Goal: Task Accomplishment & Management: Manage account settings

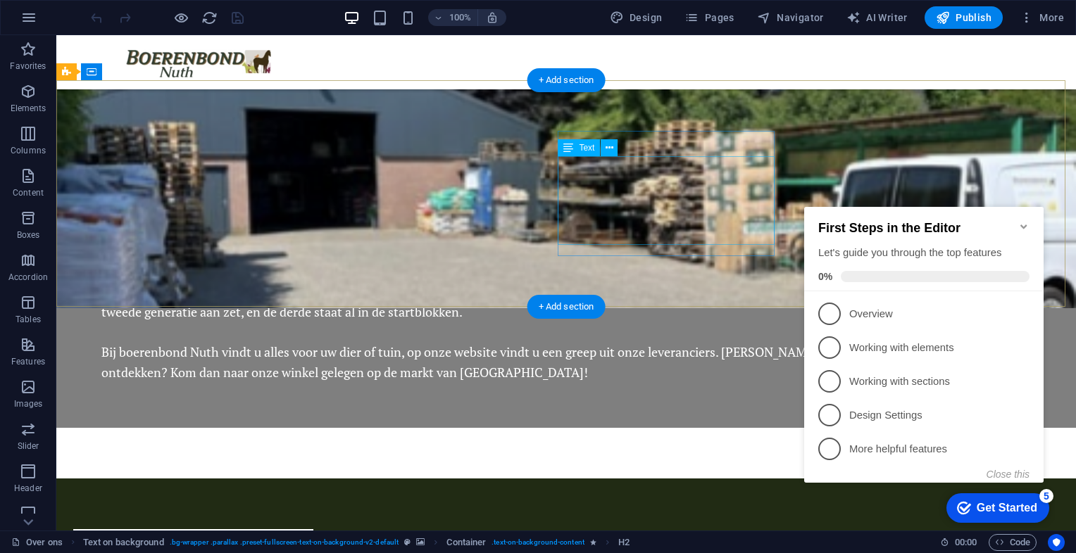
scroll to position [1007, 0]
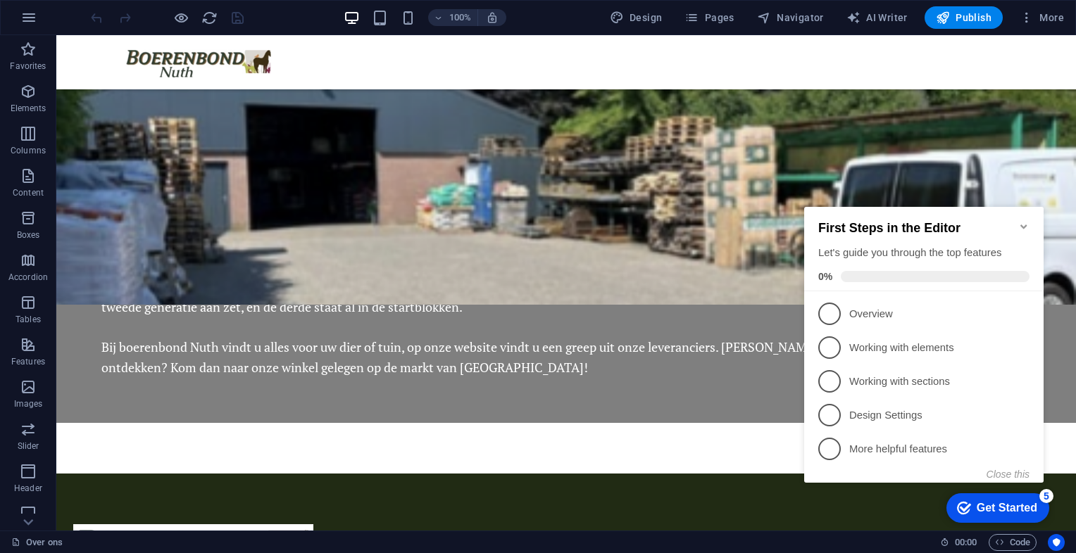
click at [1026, 221] on icon "Minimize checklist" at bounding box center [1023, 226] width 11 height 11
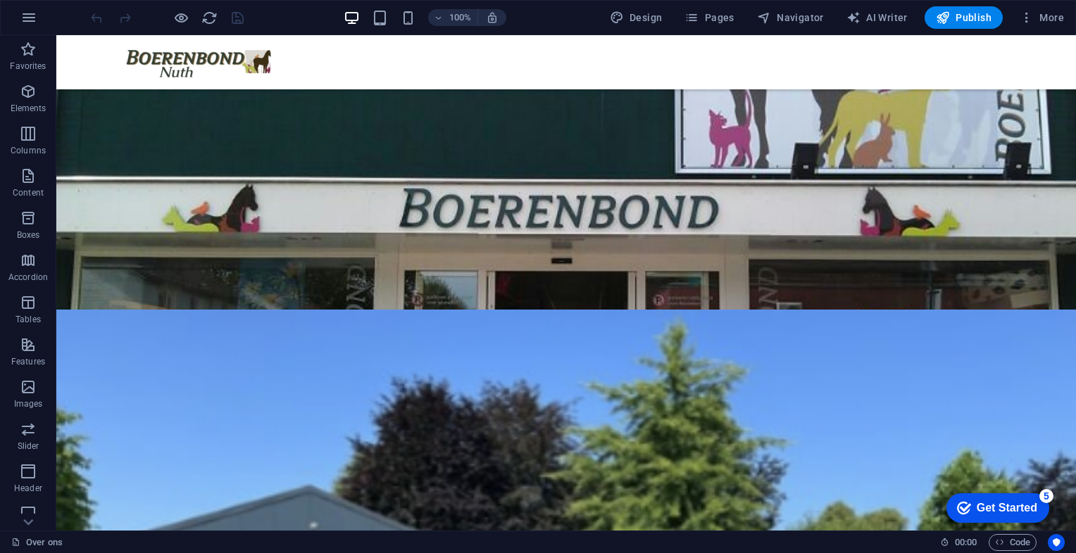
scroll to position [0, 0]
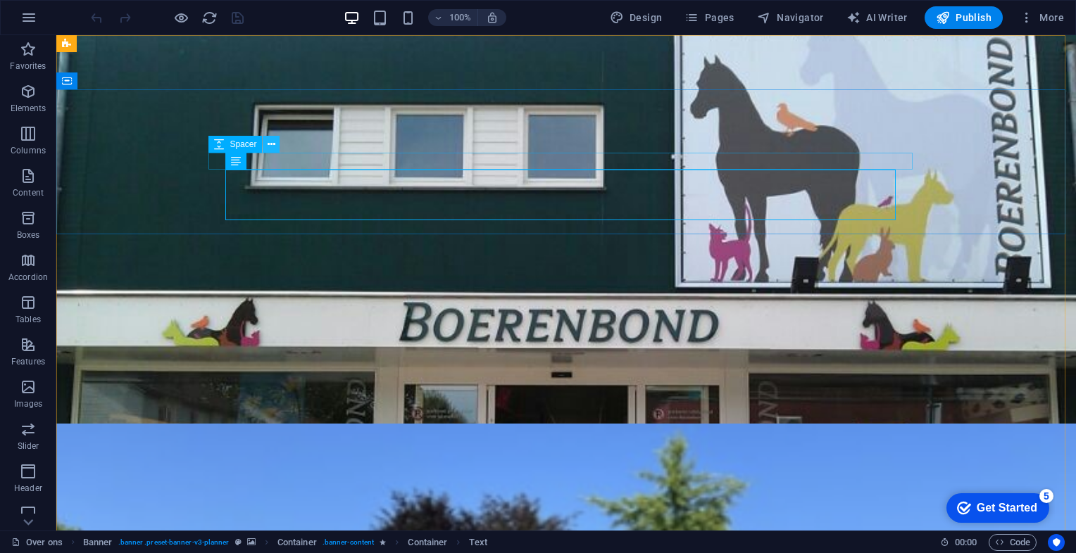
click at [275, 146] on icon at bounding box center [271, 144] width 8 height 15
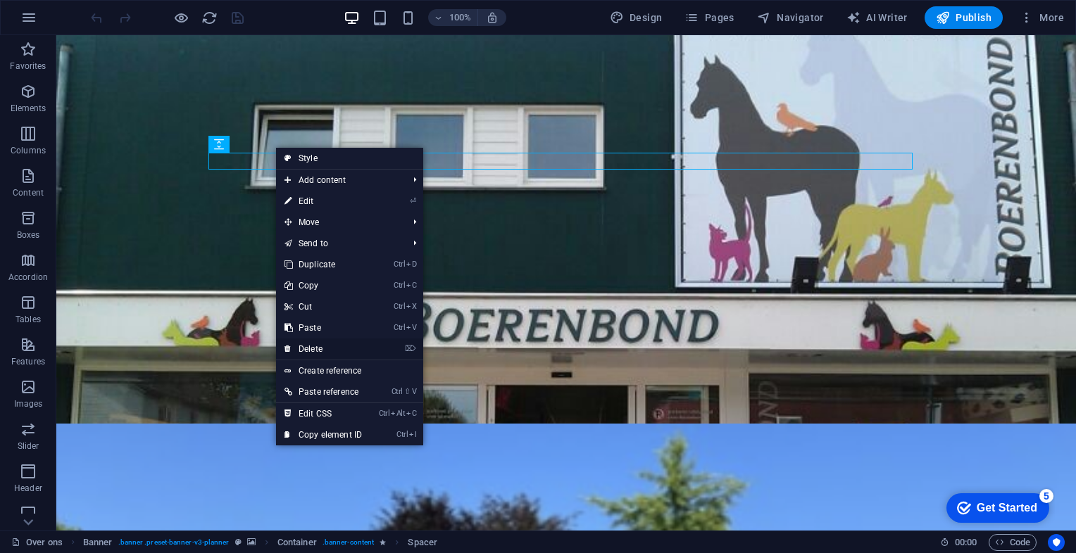
click at [312, 344] on link "⌦ Delete" at bounding box center [323, 349] width 94 height 21
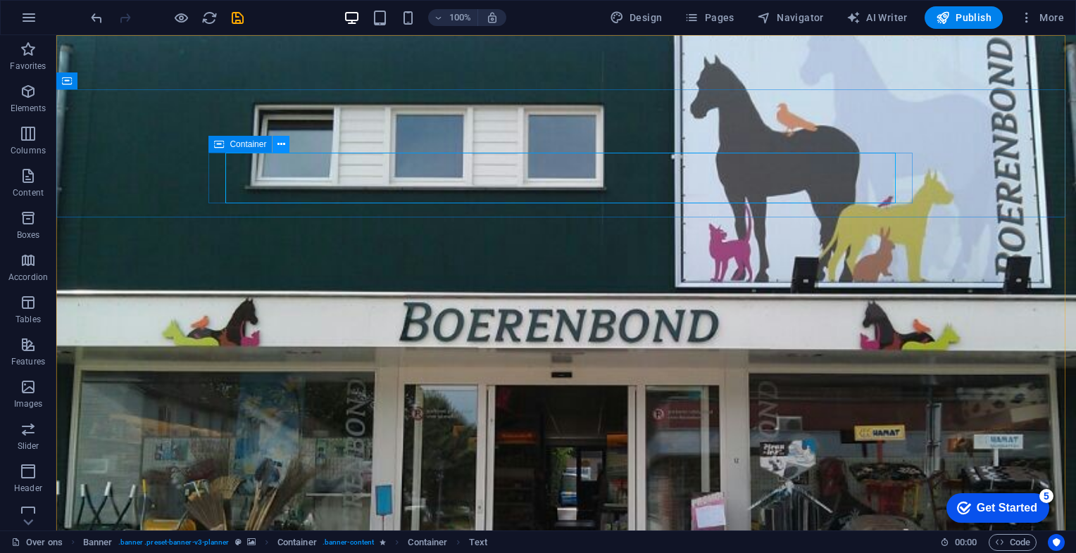
click at [280, 143] on icon at bounding box center [281, 144] width 8 height 15
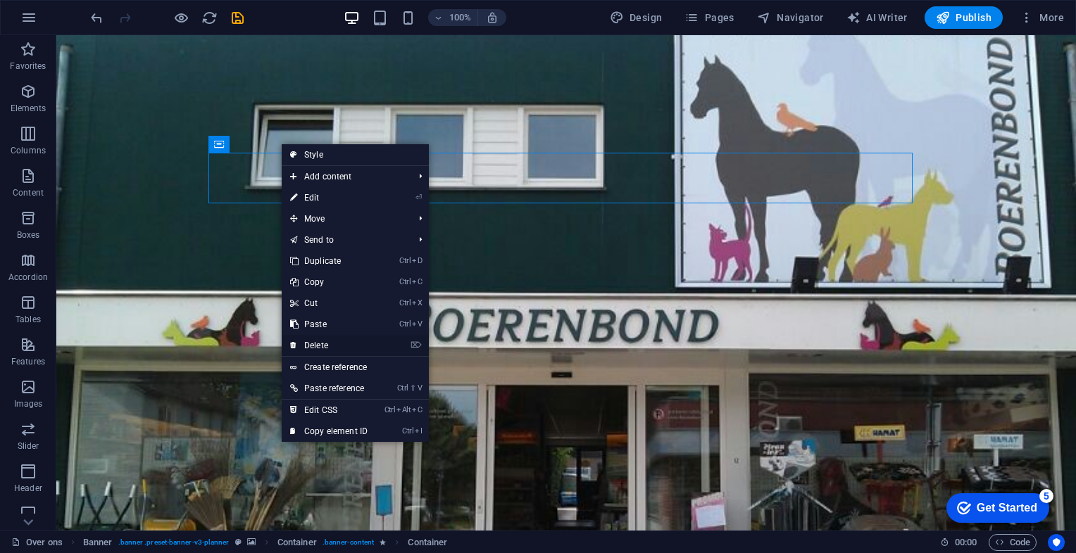
click at [325, 346] on link "⌦ Delete" at bounding box center [329, 345] width 94 height 21
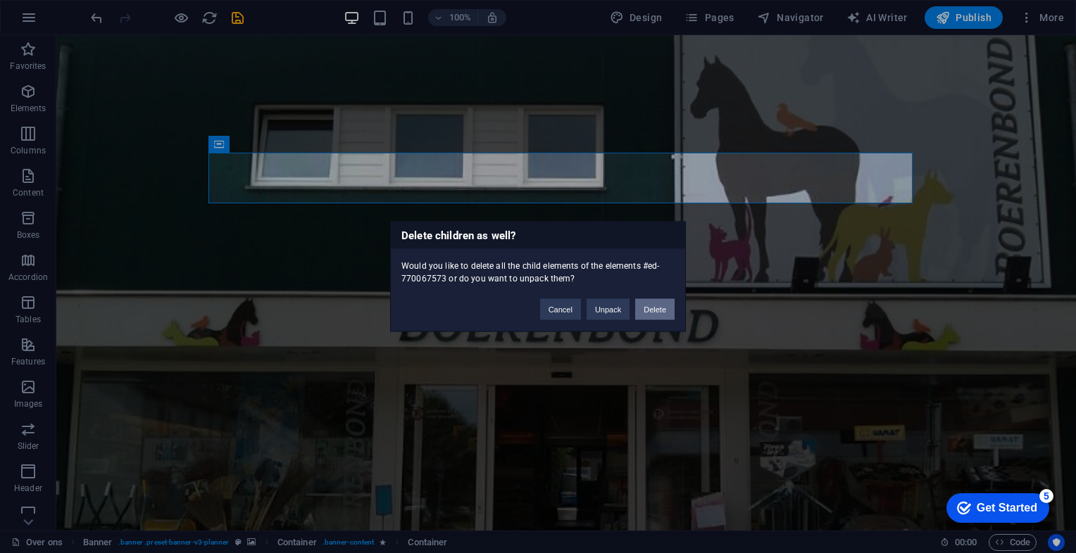
click at [667, 308] on button "Delete" at bounding box center [654, 309] width 39 height 21
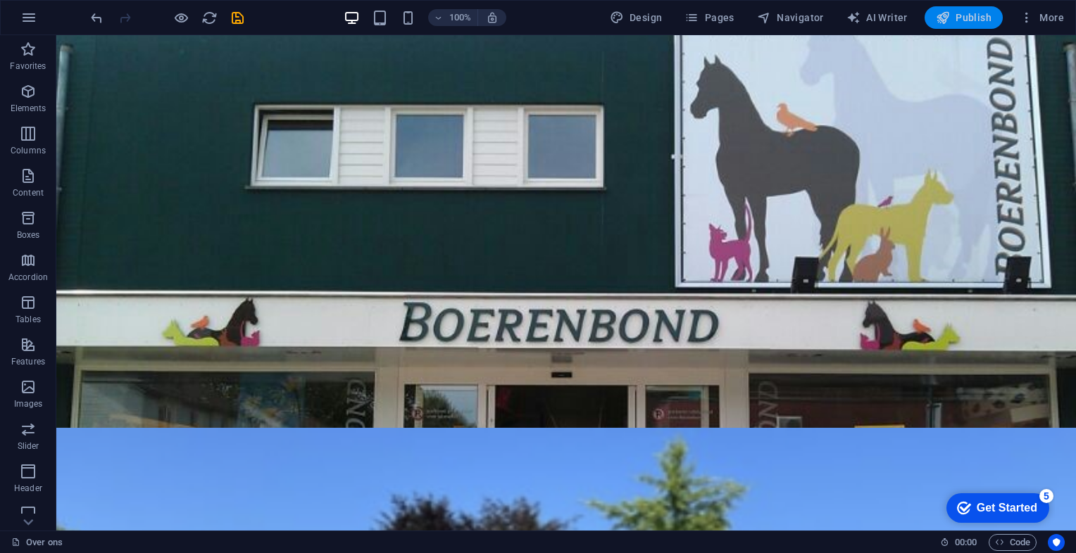
click at [959, 27] on button "Publish" at bounding box center [963, 17] width 78 height 23
